Goal: Information Seeking & Learning: Learn about a topic

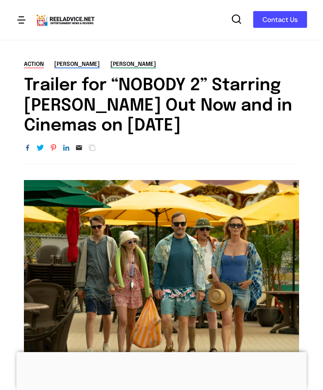
click at [124, 68] on link "[PERSON_NAME]" at bounding box center [132, 64] width 45 height 7
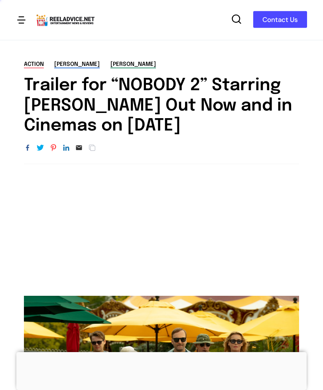
click at [73, 67] on link "[PERSON_NAME]" at bounding box center [76, 64] width 45 height 7
click at [33, 63] on link "action" at bounding box center [34, 64] width 20 height 7
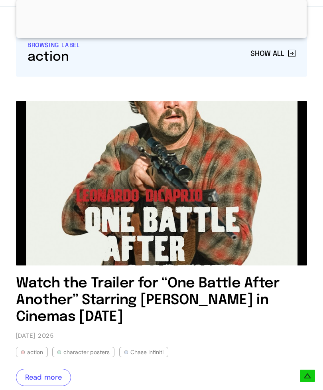
scroll to position [81, 0]
